Goal: Task Accomplishment & Management: Manage account settings

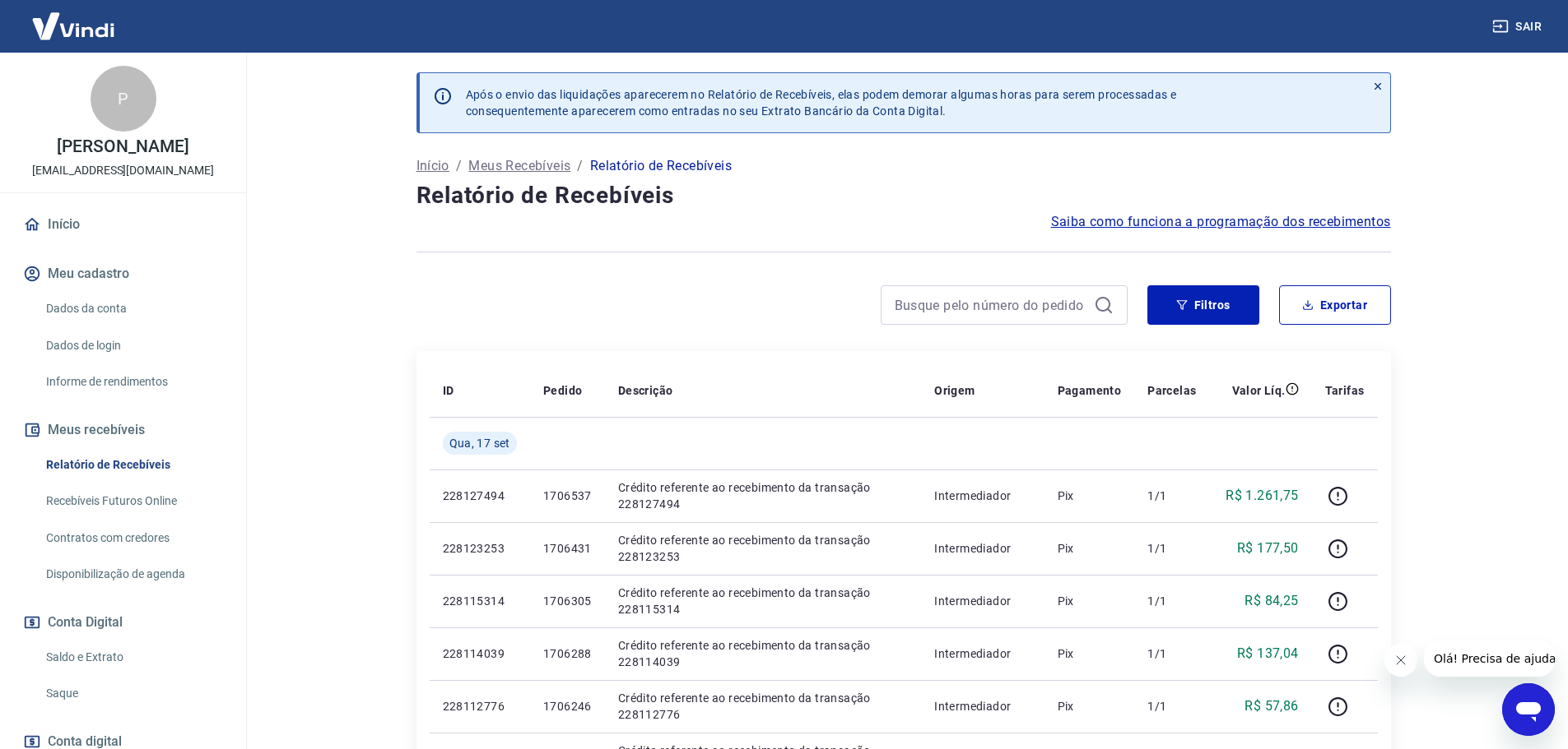
click at [76, 675] on link "Saldo e Extrato" at bounding box center [133, 658] width 187 height 34
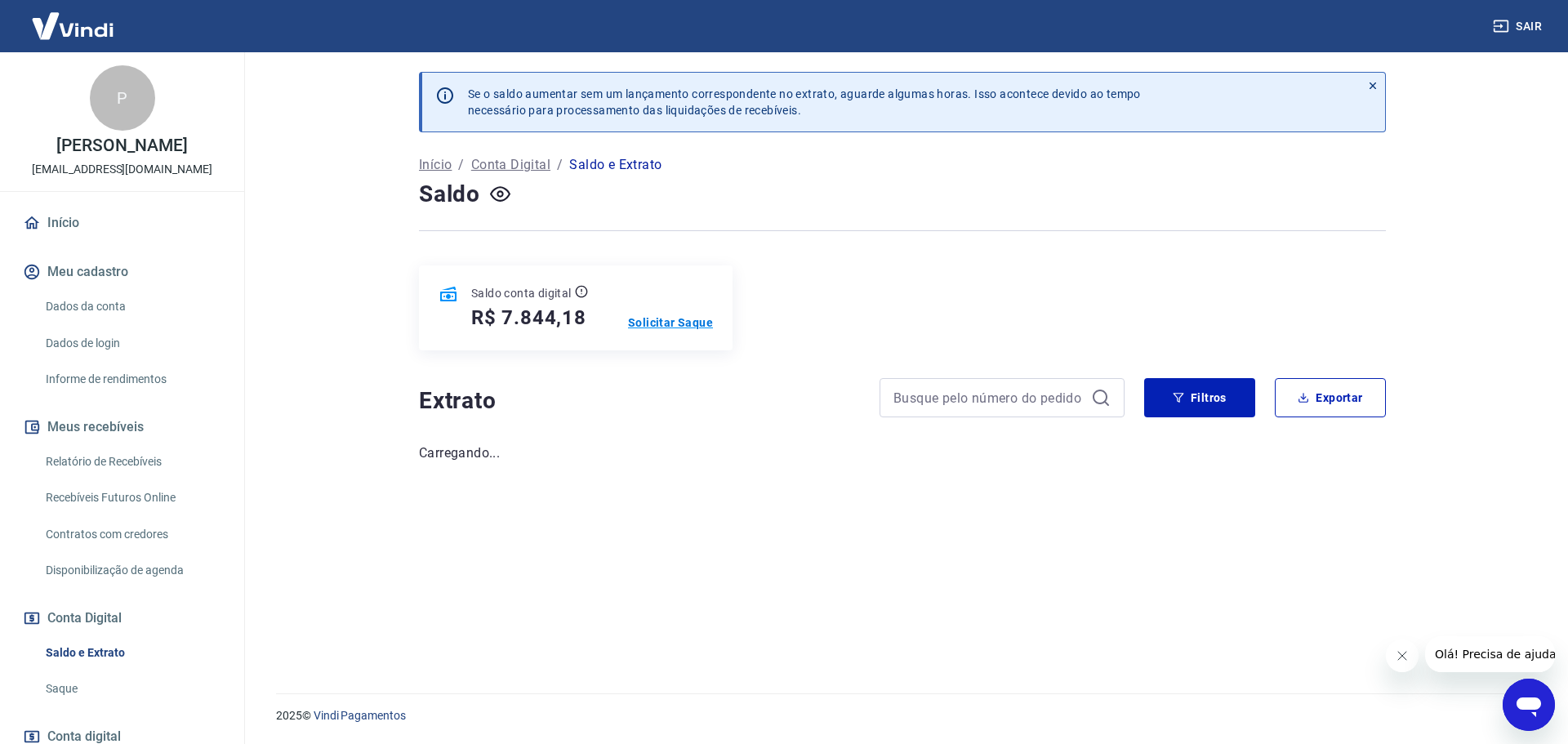
click at [679, 324] on p "Solicitar Saque" at bounding box center [670, 322] width 85 height 17
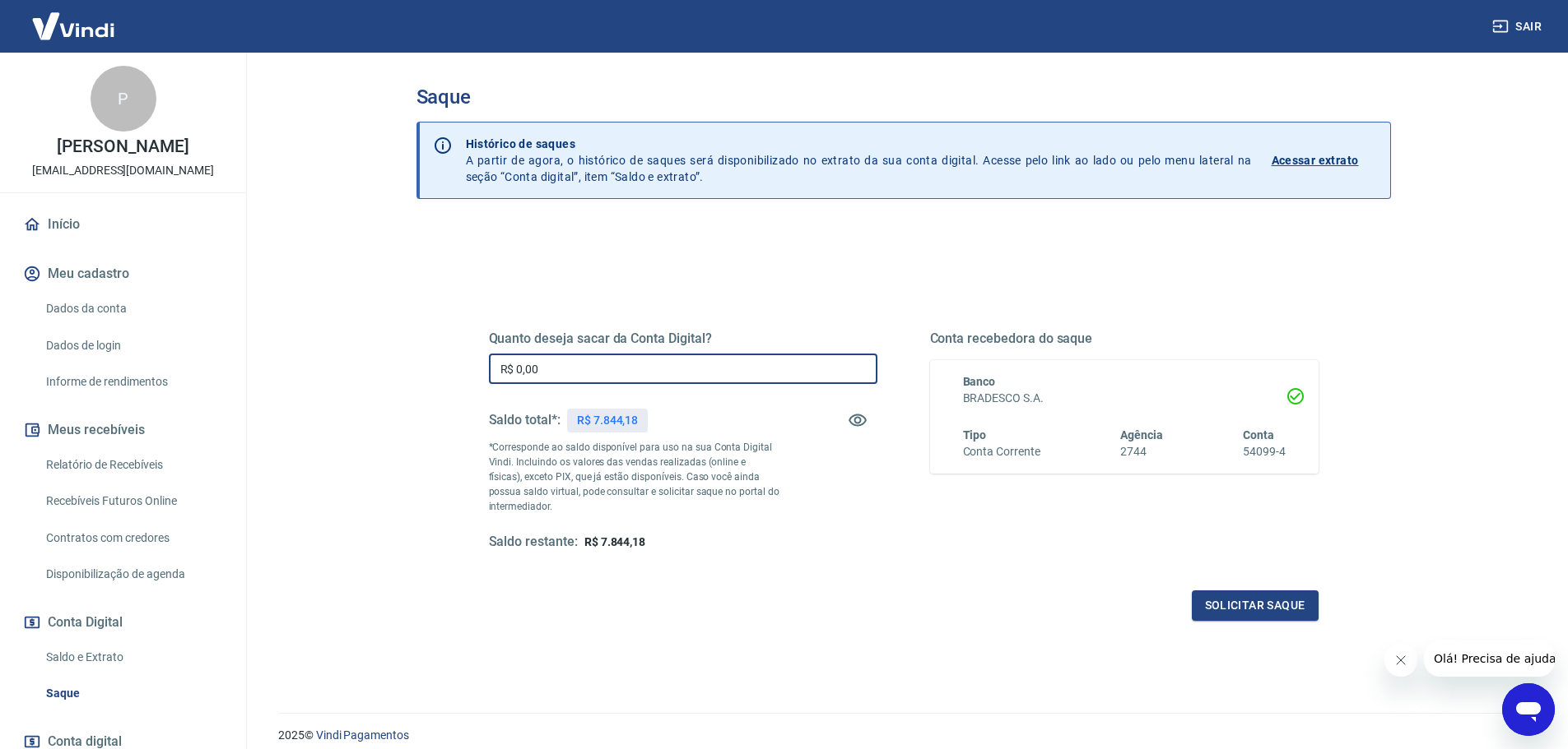
click at [573, 374] on input "R$ 0,00" at bounding box center [683, 369] width 388 height 30
drag, startPoint x: 547, startPoint y: 372, endPoint x: 467, endPoint y: 378, distance: 80.2
click at [469, 378] on div "Quanto deseja sacar da Conta Digital? R$ 0,00 ​ Saldo total*: R$ 7.844,18 *Corr…" at bounding box center [903, 449] width 869 height 383
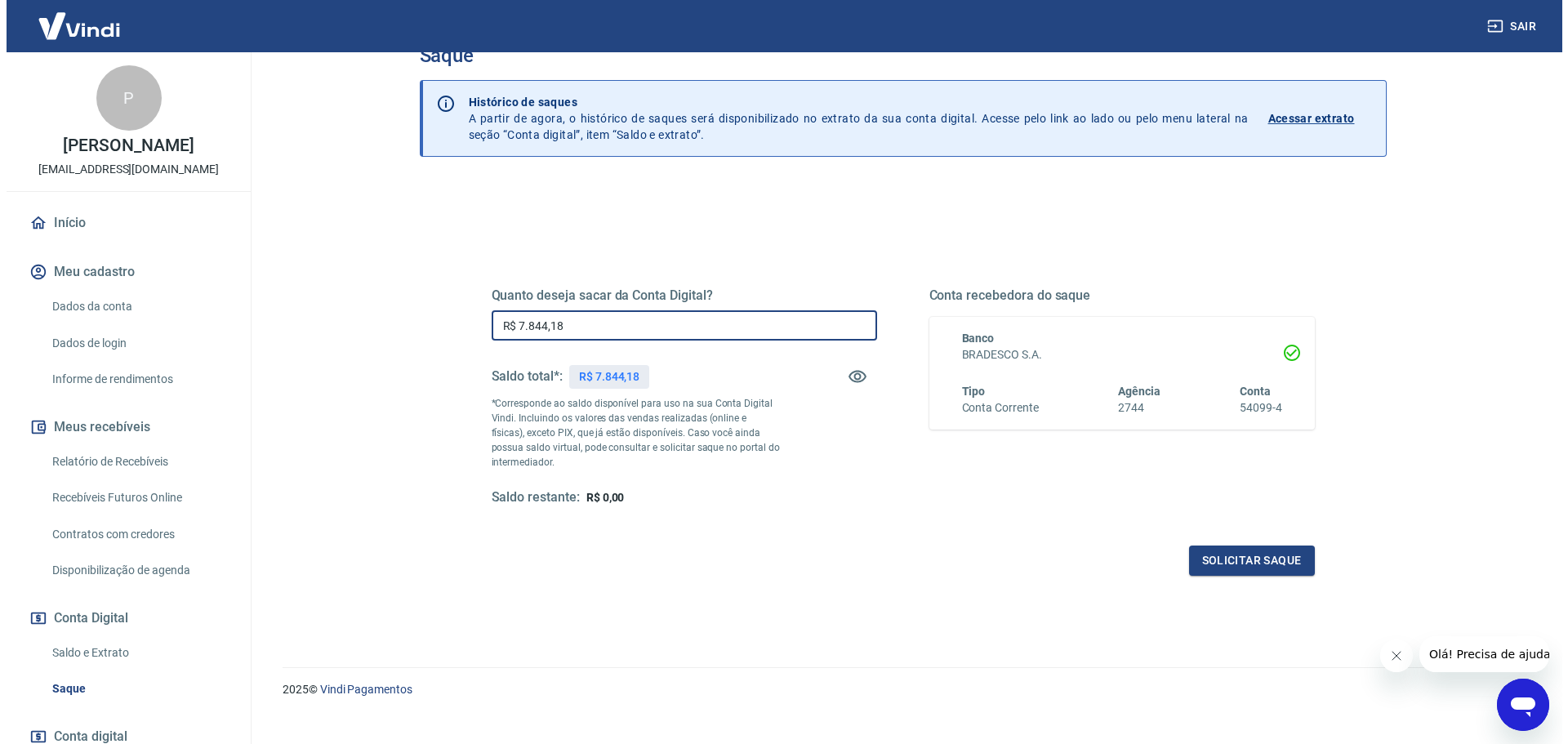
scroll to position [64, 0]
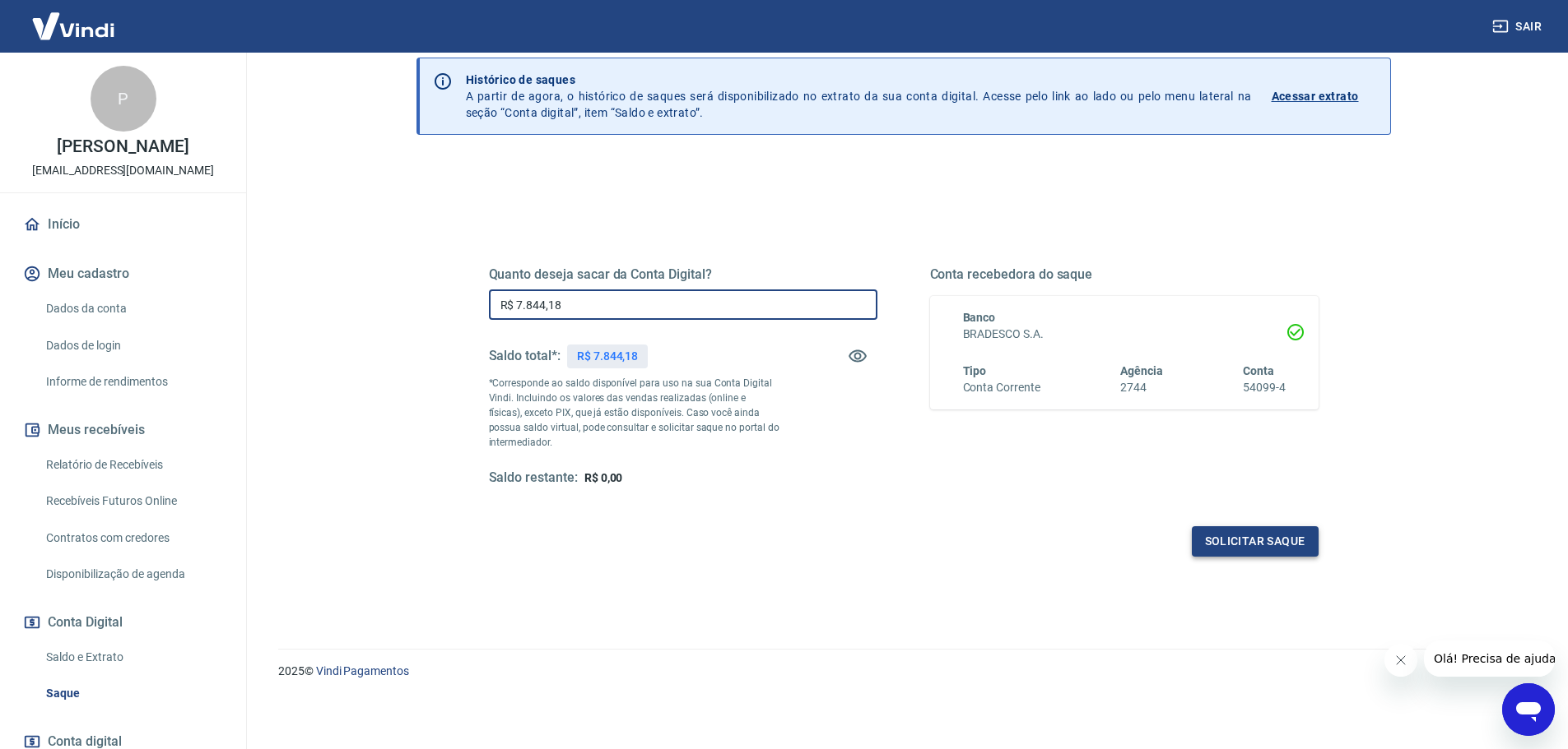
type input "R$ 7.844,18"
click at [1241, 543] on button "Solicitar saque" at bounding box center [1255, 541] width 127 height 30
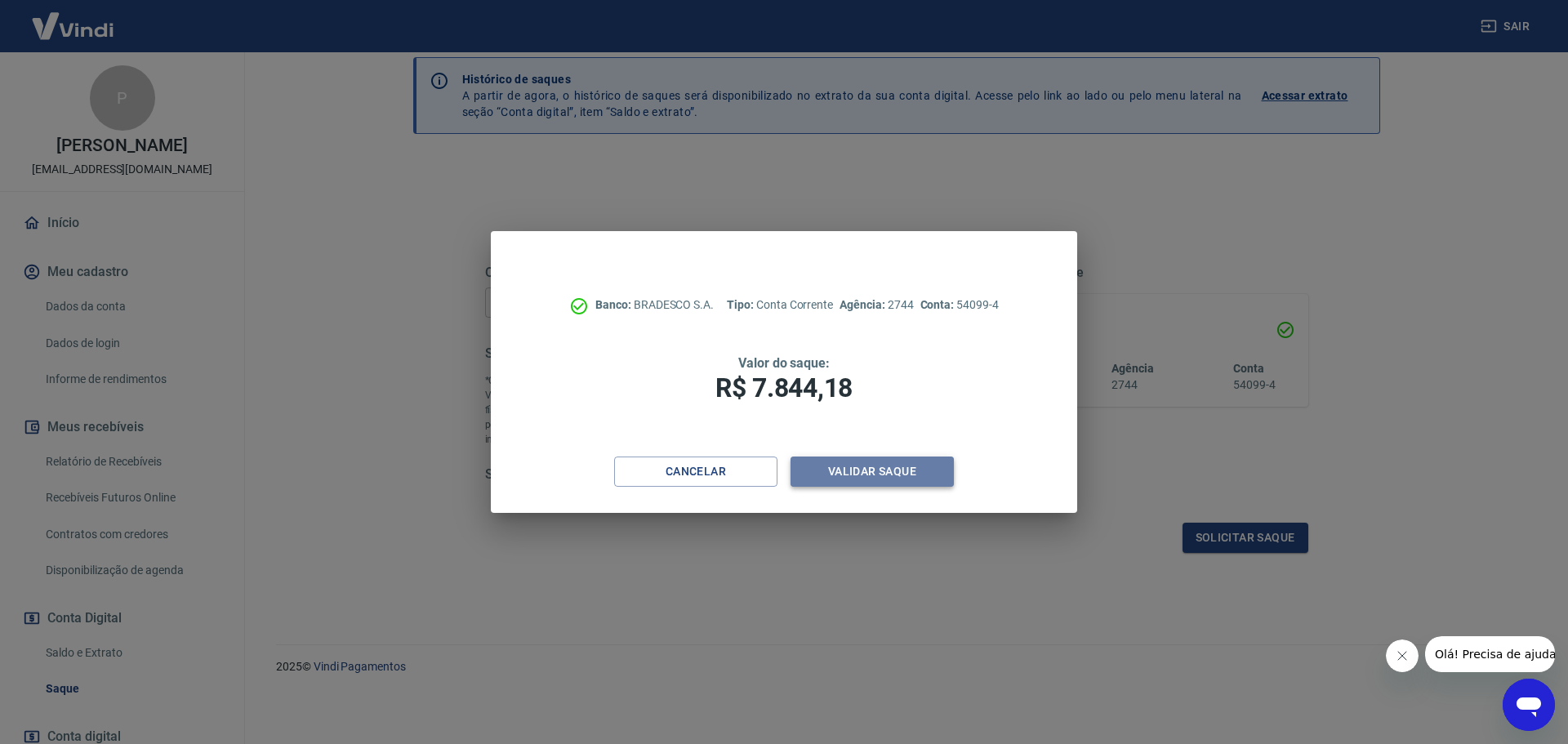
click at [882, 477] on button "Validar saque" at bounding box center [872, 472] width 163 height 30
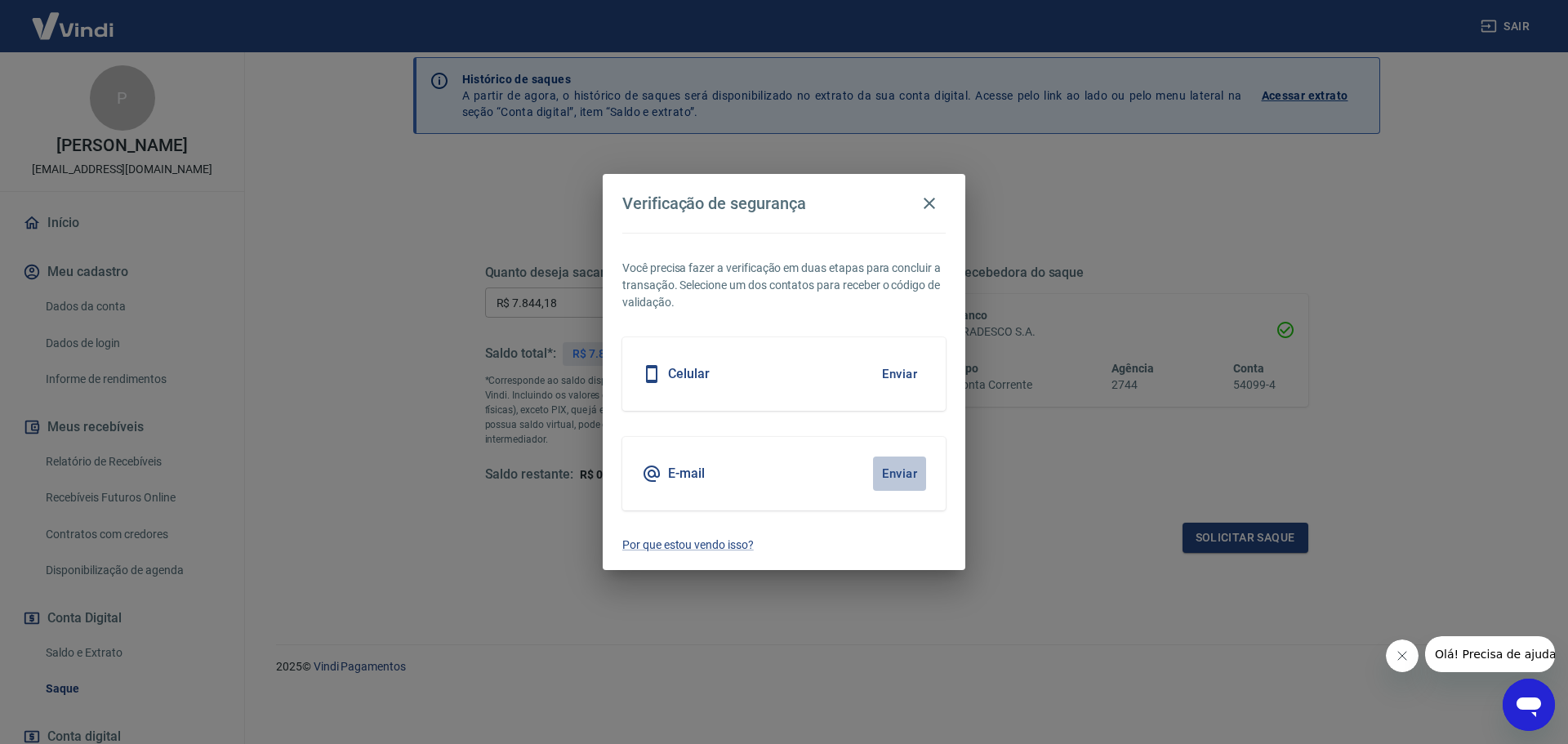
click at [895, 473] on button "Enviar" at bounding box center [899, 473] width 53 height 34
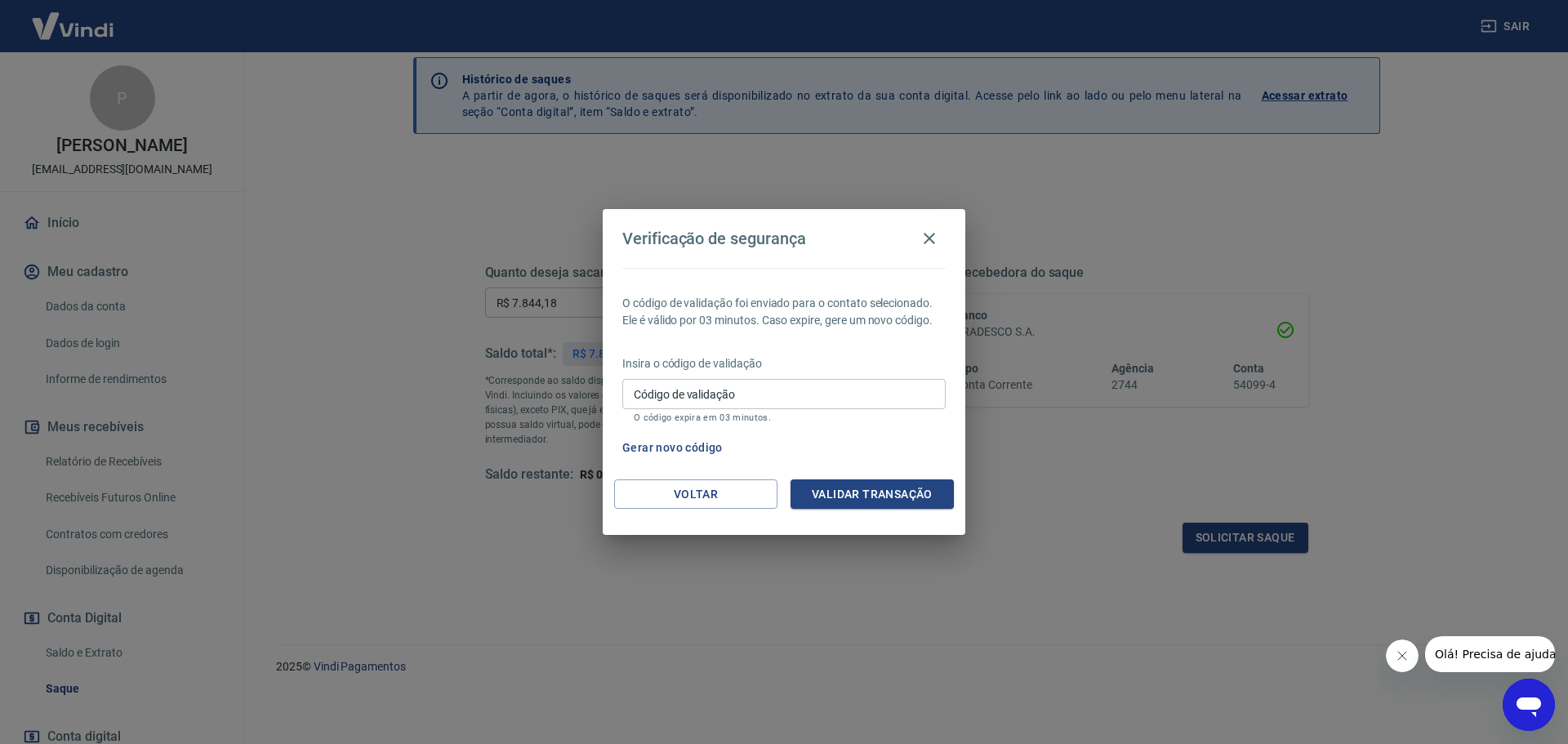
click at [690, 400] on input "Código de validação" at bounding box center [784, 394] width 323 height 30
type input "532423"
click at [864, 496] on button "Validar transação" at bounding box center [872, 495] width 163 height 30
